Goal: Task Accomplishment & Management: Manage account settings

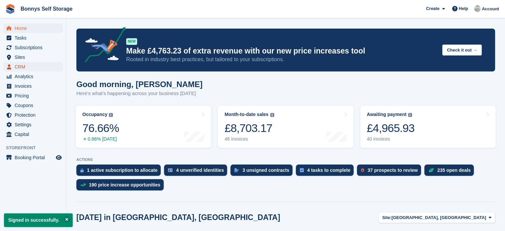
click at [21, 66] on span "CRM" at bounding box center [35, 66] width 40 height 9
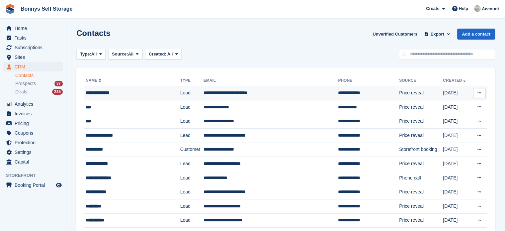
click at [249, 93] on td "**********" at bounding box center [270, 93] width 135 height 14
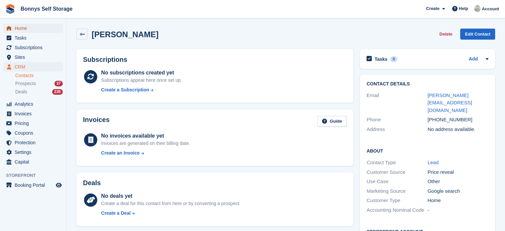
click at [25, 29] on span "Home" at bounding box center [35, 28] width 40 height 9
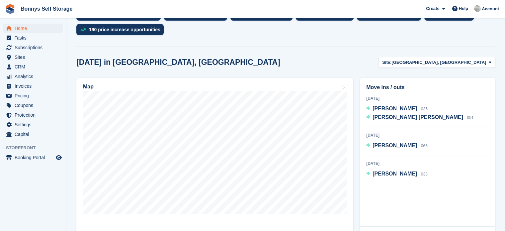
scroll to position [149, 0]
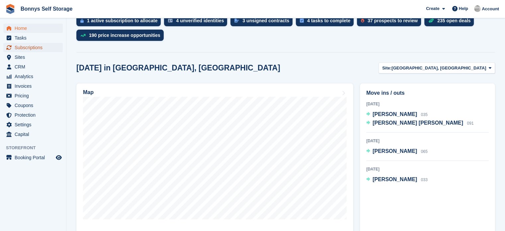
click at [21, 47] on span "Subscriptions" at bounding box center [35, 47] width 40 height 9
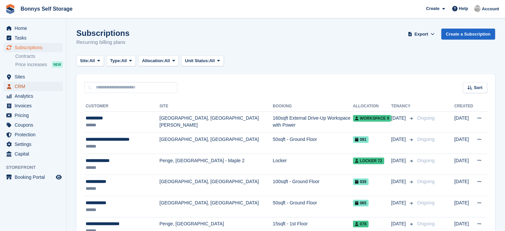
click at [18, 87] on span "CRM" at bounding box center [35, 86] width 40 height 9
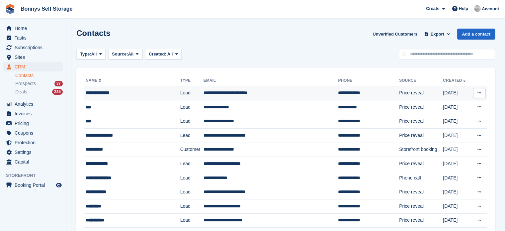
click at [143, 89] on div "**********" at bounding box center [127, 92] width 82 height 7
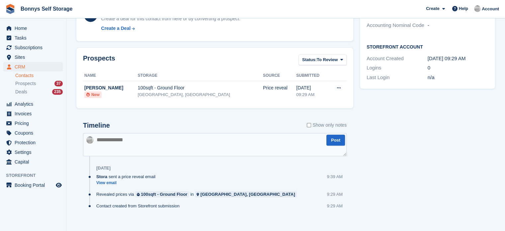
scroll to position [186, 0]
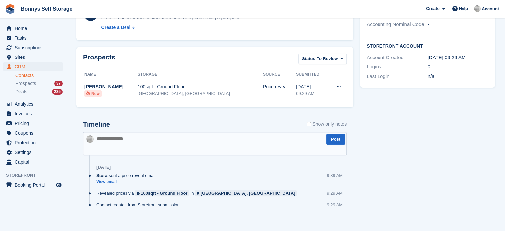
click at [208, 139] on textarea at bounding box center [215, 143] width 264 height 23
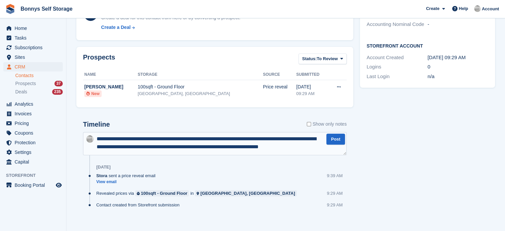
scroll to position [4, 0]
type textarea "**********"
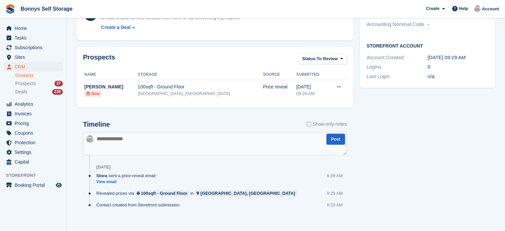
scroll to position [0, 0]
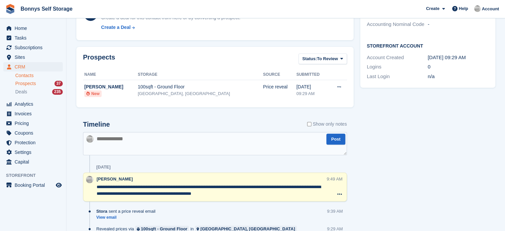
click at [32, 82] on span "Prospects" at bounding box center [25, 83] width 21 height 6
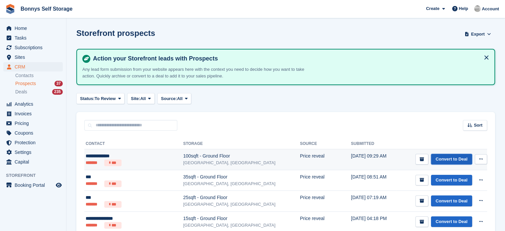
click at [457, 161] on link "Convert to Deal" at bounding box center [451, 159] width 41 height 11
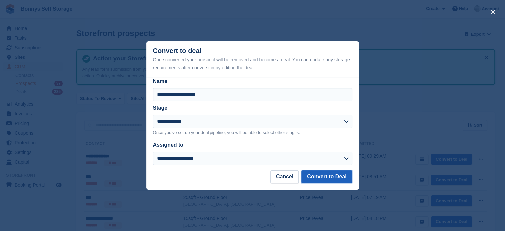
click at [321, 174] on button "Convert to Deal" at bounding box center [326, 176] width 50 height 13
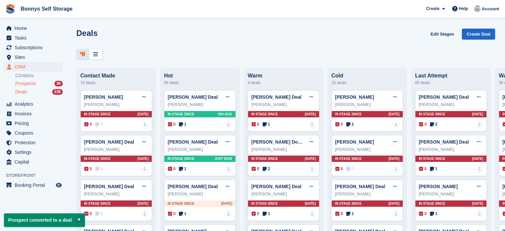
click at [45, 83] on div "Prospects 36" at bounding box center [38, 83] width 47 height 6
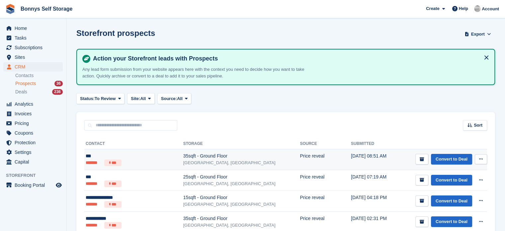
click at [183, 158] on div "35sqft - Ground Floor" at bounding box center [241, 155] width 117 height 7
click at [422, 159] on icon "submit" at bounding box center [422, 159] width 4 height 4
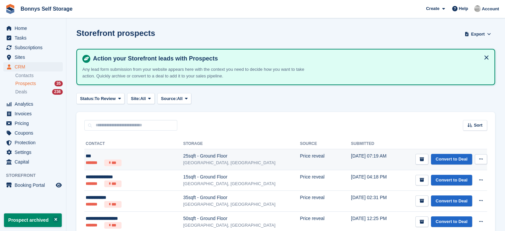
click at [190, 150] on td "25sqft - Ground Floor Great Yarmouth, Norfolk" at bounding box center [241, 159] width 117 height 21
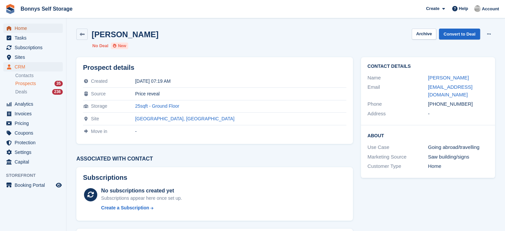
click at [20, 26] on span "Home" at bounding box center [35, 28] width 40 height 9
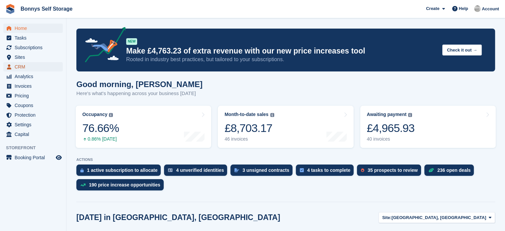
click at [21, 69] on span "CRM" at bounding box center [35, 66] width 40 height 9
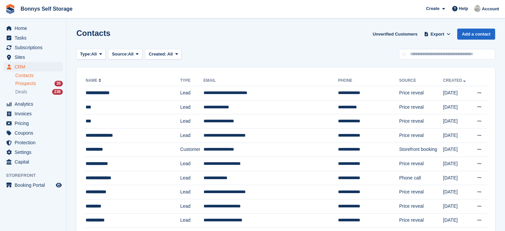
click at [36, 80] on div "Prospects 35" at bounding box center [38, 83] width 47 height 6
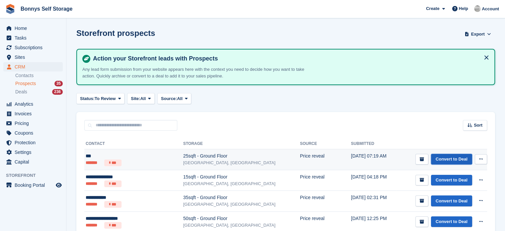
click at [455, 156] on link "Convert to Deal" at bounding box center [451, 159] width 41 height 11
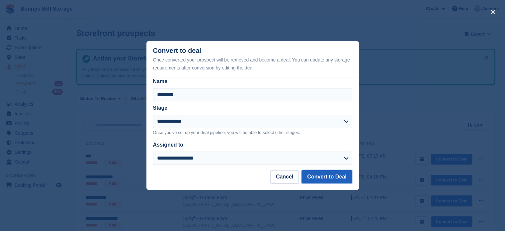
click at [316, 176] on button "Convert to Deal" at bounding box center [326, 176] width 50 height 13
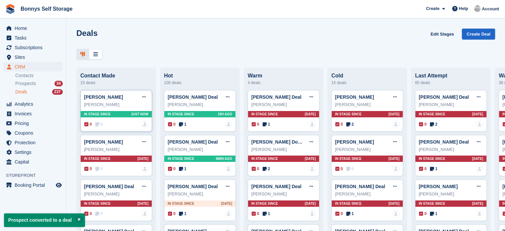
click at [102, 123] on span "0" at bounding box center [99, 124] width 8 height 6
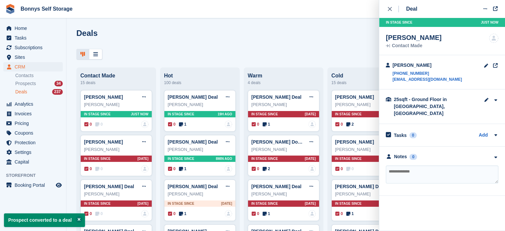
click at [430, 170] on textarea at bounding box center [442, 174] width 113 height 18
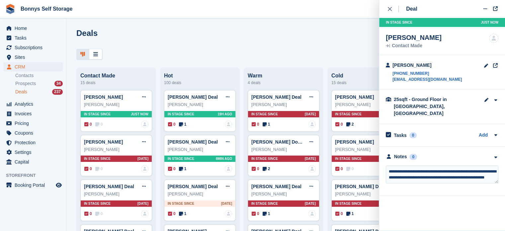
scroll to position [3, 0]
type textarea "**********"
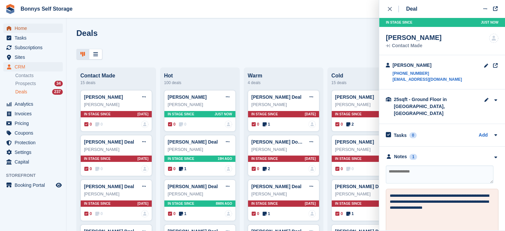
click at [29, 30] on span "Home" at bounding box center [35, 28] width 40 height 9
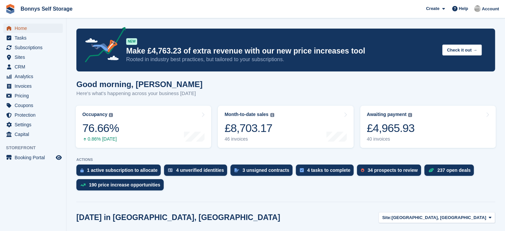
click at [23, 28] on span "Home" at bounding box center [35, 28] width 40 height 9
click at [40, 47] on span "Subscriptions" at bounding box center [35, 47] width 40 height 9
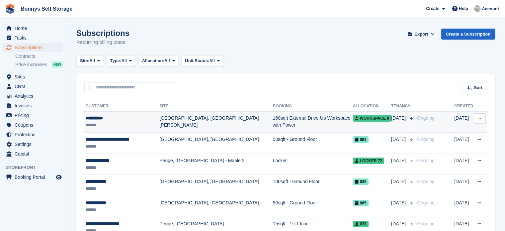
click at [272, 120] on td "160sqft External Drive-Up Workspace with Power" at bounding box center [312, 121] width 80 height 21
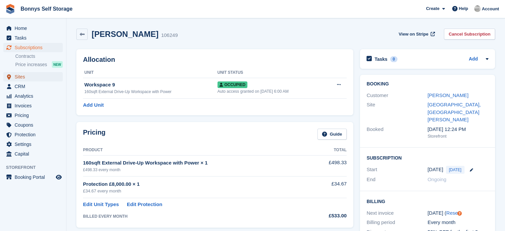
click at [17, 75] on span "Sites" at bounding box center [35, 76] width 40 height 9
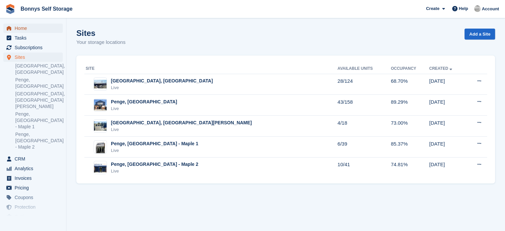
click at [28, 27] on span "Home" at bounding box center [35, 28] width 40 height 9
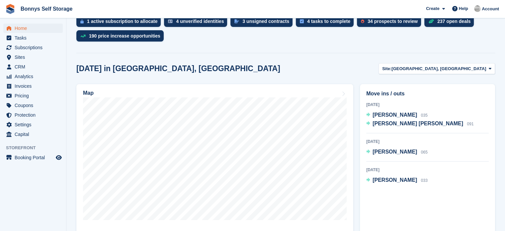
scroll to position [152, 0]
